Goal: Use online tool/utility: Utilize a website feature to perform a specific function

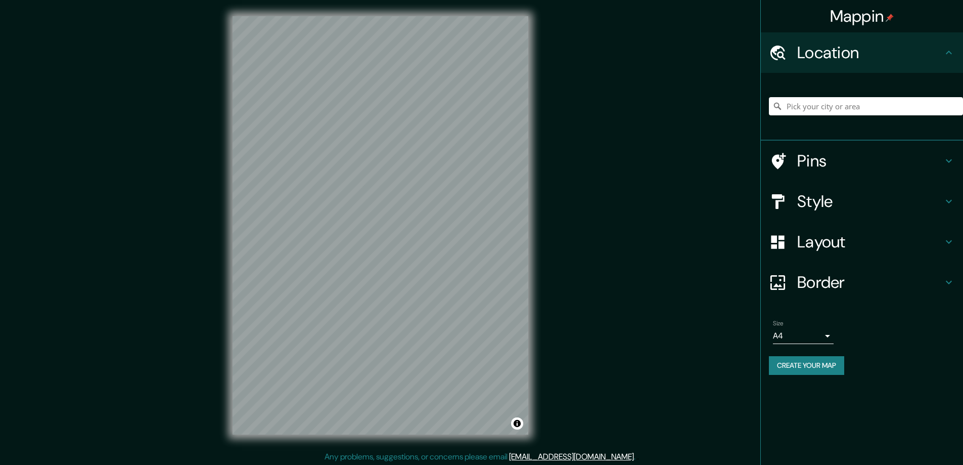
click at [814, 207] on h4 "Style" at bounding box center [870, 201] width 146 height 20
click at [810, 241] on h4 "Layout" at bounding box center [870, 242] width 146 height 20
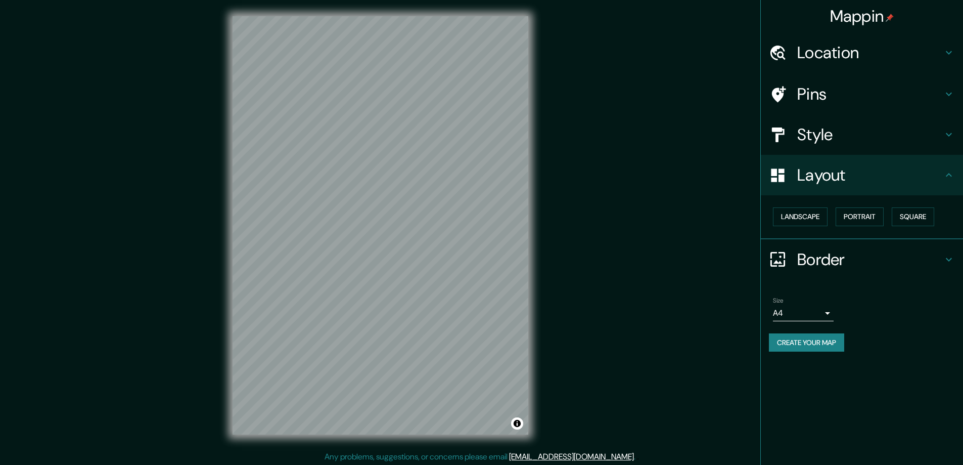
click at [811, 133] on h4 "Style" at bounding box center [870, 134] width 146 height 20
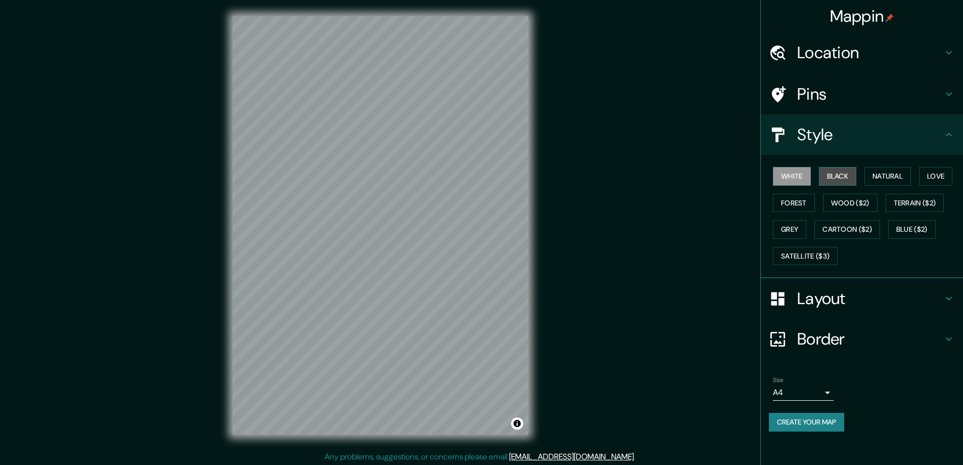
click at [838, 175] on button "Black" at bounding box center [838, 176] width 38 height 19
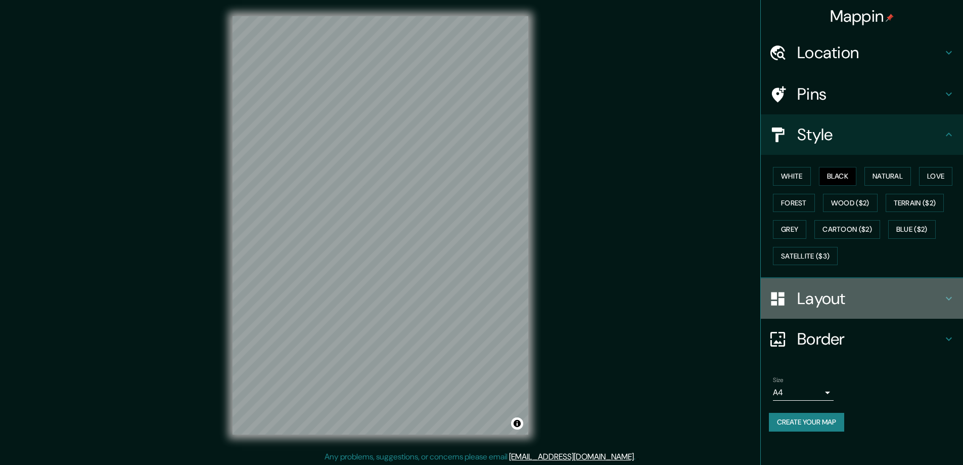
click at [822, 301] on h4 "Layout" at bounding box center [870, 298] width 146 height 20
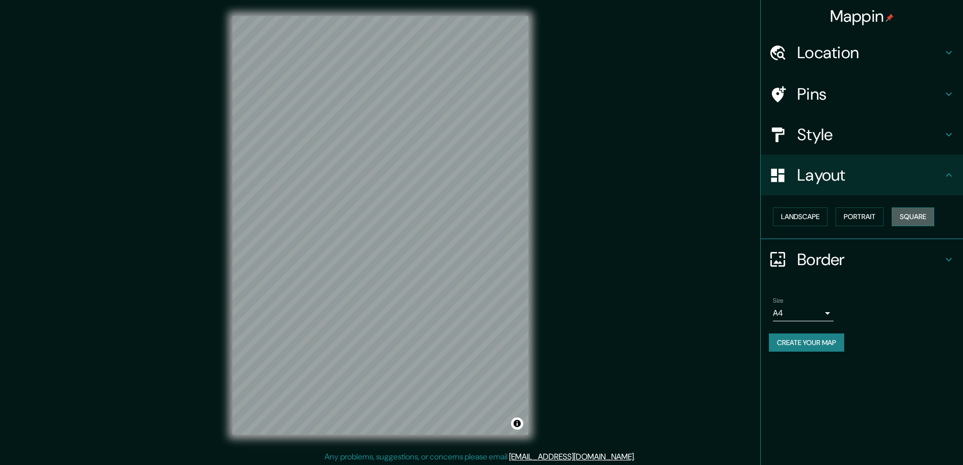
click at [916, 214] on button "Square" at bounding box center [913, 216] width 42 height 19
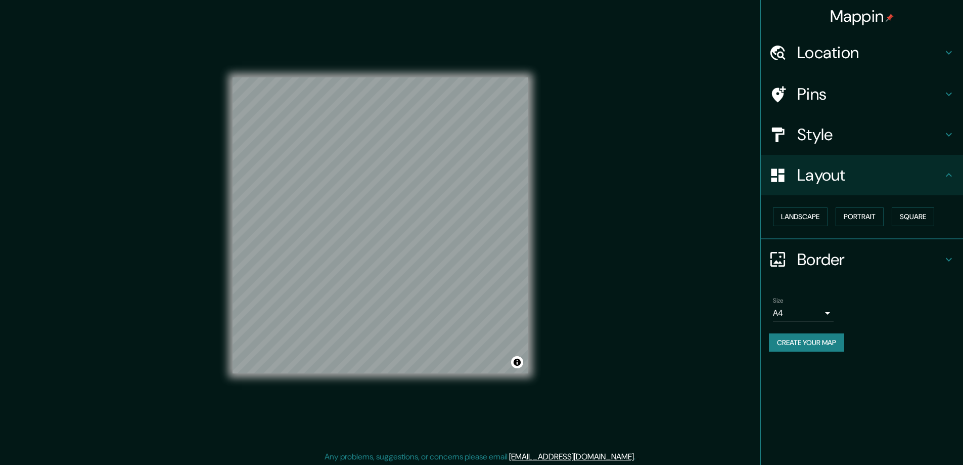
click at [829, 313] on body "Mappin Location Pins Style Layout Landscape Portrait Square Border Choose a bor…" at bounding box center [481, 232] width 963 height 465
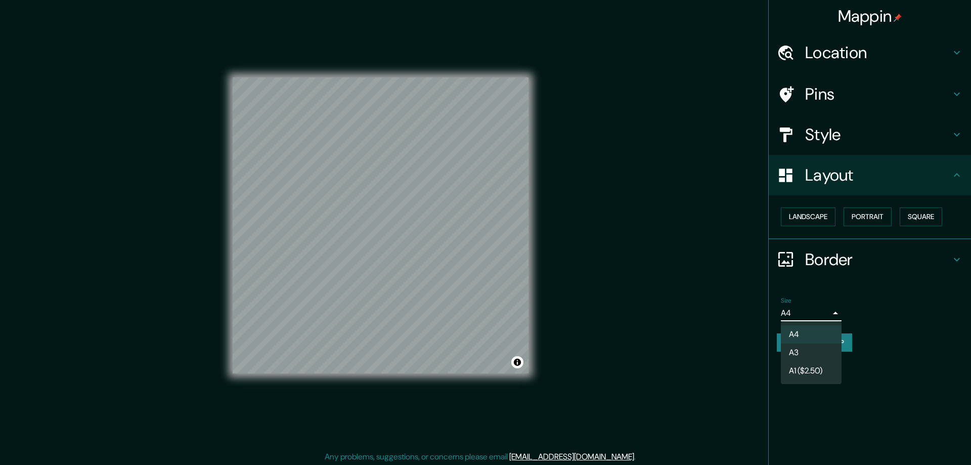
click at [797, 350] on li "A3" at bounding box center [811, 352] width 61 height 18
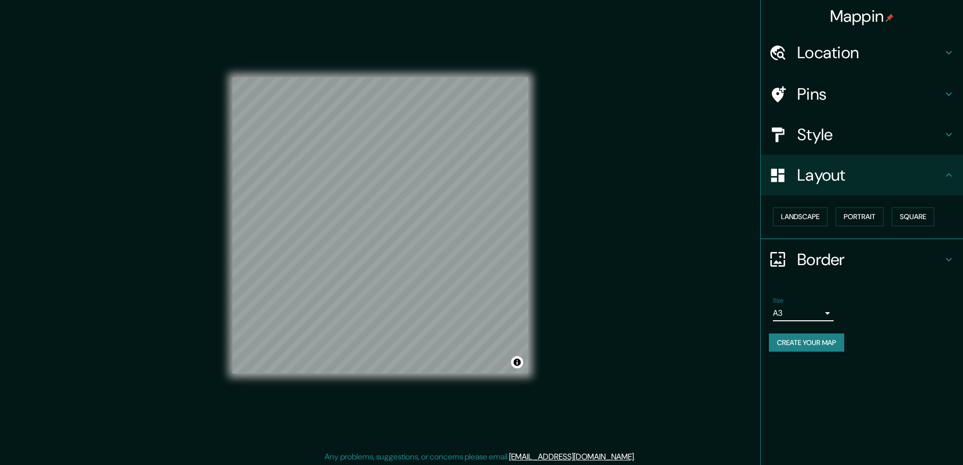
click at [816, 49] on h4 "Location" at bounding box center [870, 52] width 146 height 20
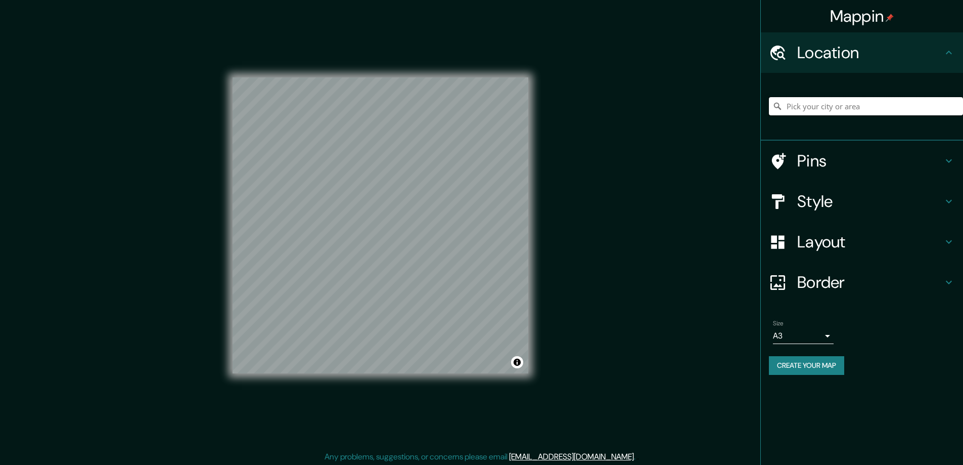
paste input "[STREET_ADDRESS][PERSON_NAME]"
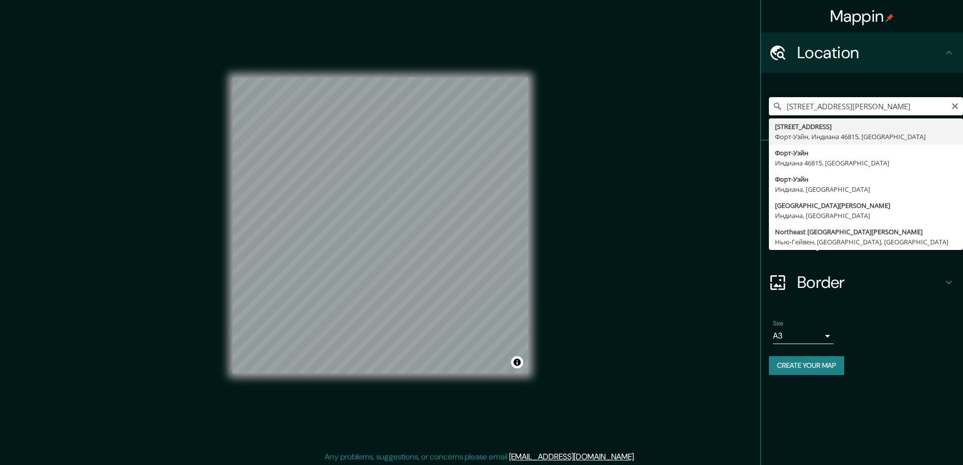
type input "[STREET_ADDRESS]"
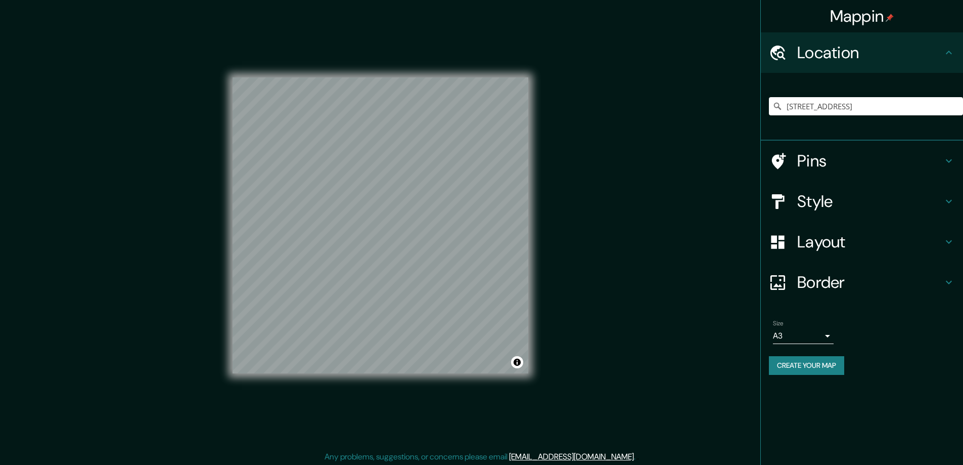
click at [805, 361] on button "Create your map" at bounding box center [806, 365] width 75 height 19
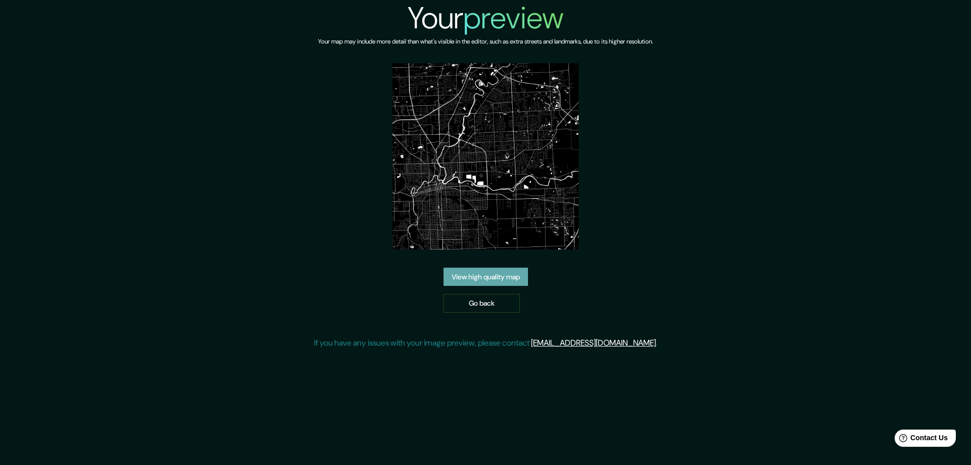
click at [483, 272] on link "View high quality map" at bounding box center [485, 276] width 84 height 19
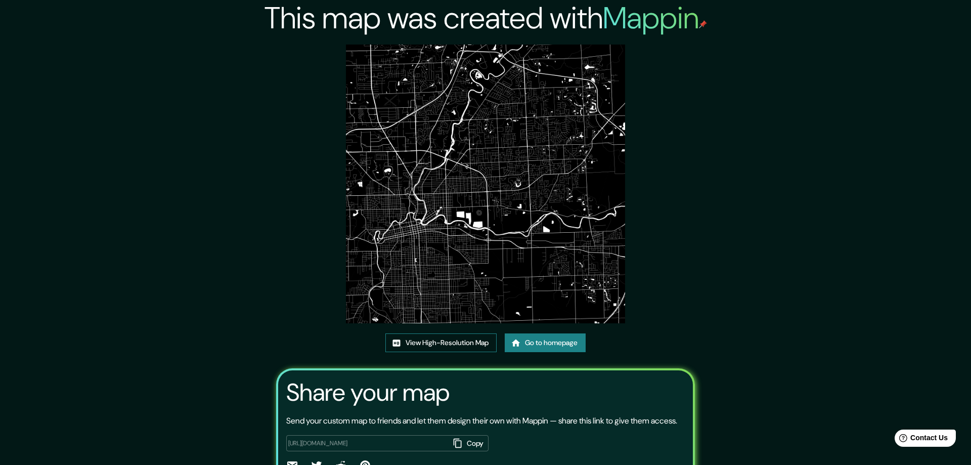
click at [416, 341] on link "View High-Resolution Map" at bounding box center [440, 342] width 111 height 19
